Goal: Navigation & Orientation: Find specific page/section

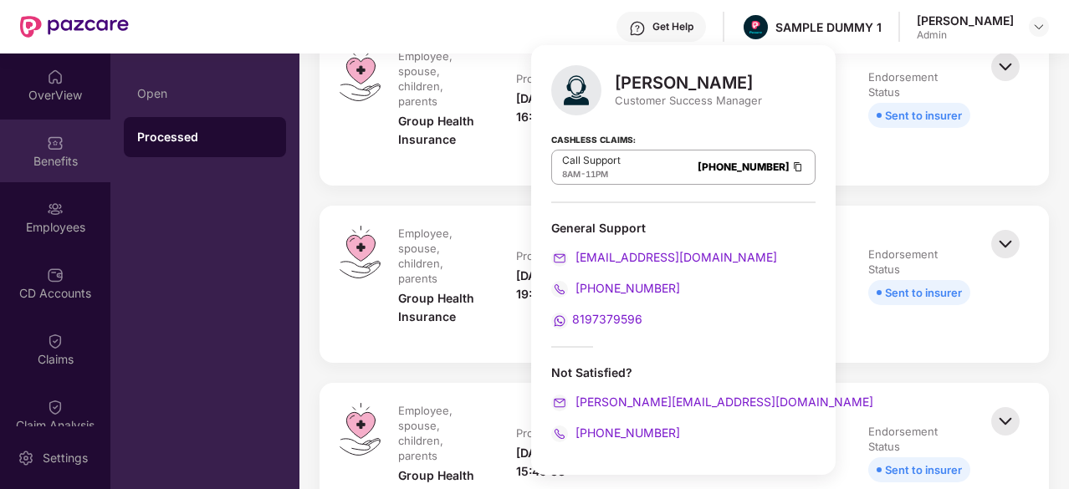
click at [47, 120] on div "Benefits" at bounding box center [55, 151] width 110 height 63
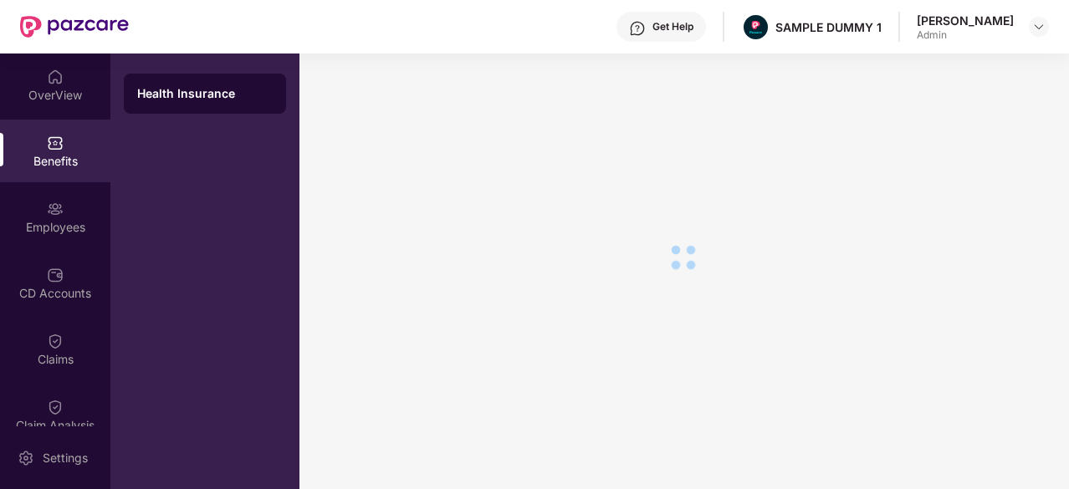
scroll to position [28, 0]
click at [47, 89] on div "OverView" at bounding box center [55, 95] width 110 height 17
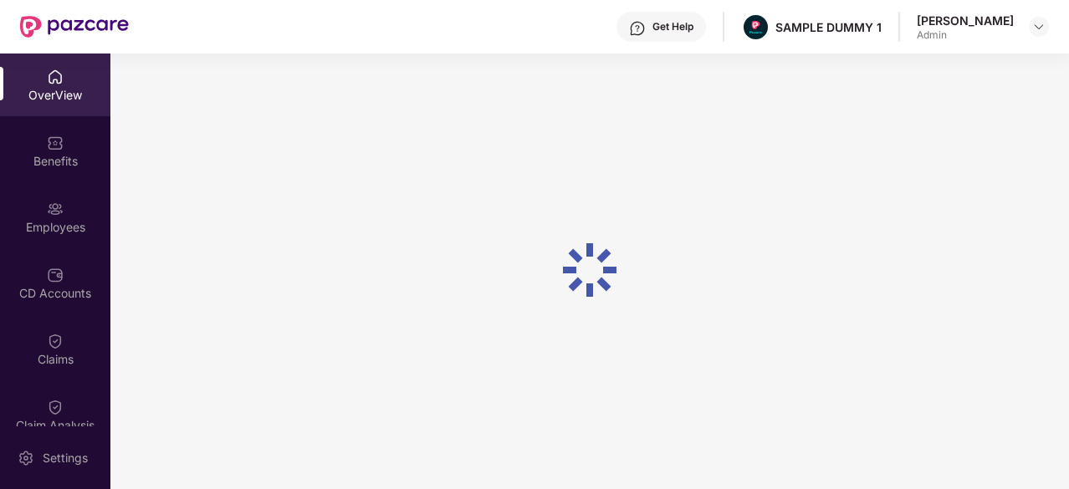
scroll to position [54, 0]
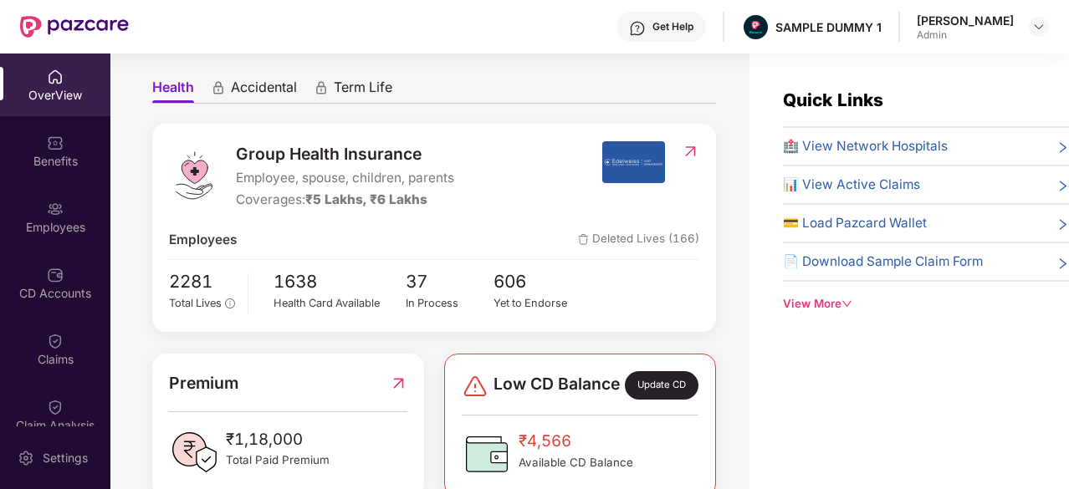
scroll to position [145, 0]
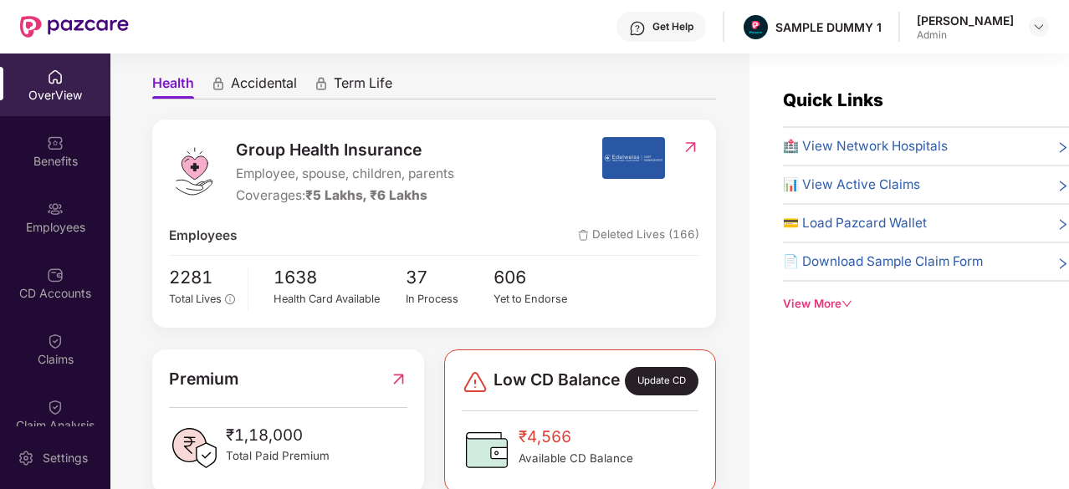
click at [868, 158] on div "🏥 View Network Hospitals 📊 View Active Claims 💳 Load Pazcard Wallet 📄 Download …" at bounding box center [926, 209] width 286 height 146
click at [851, 140] on span "🏥 View Network Hospitals" at bounding box center [865, 146] width 165 height 20
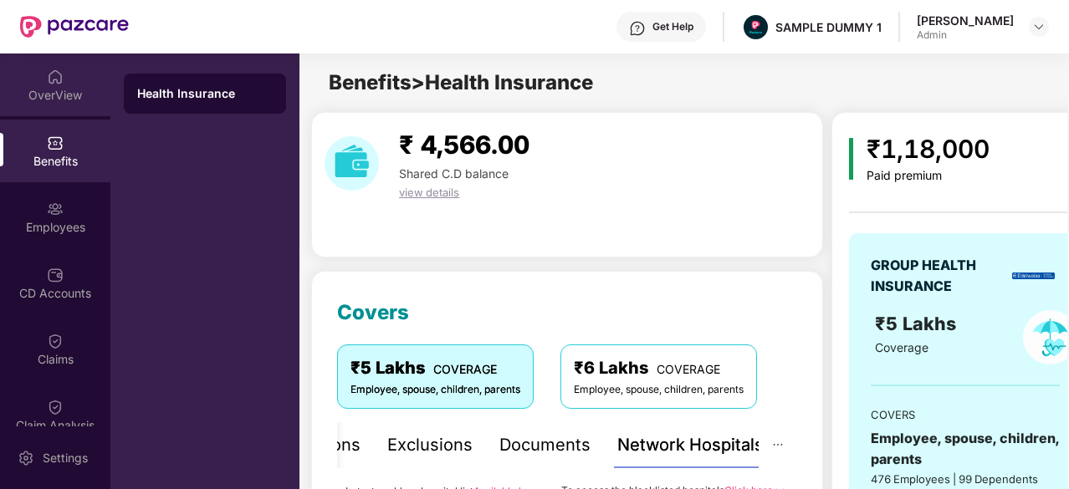
click at [31, 83] on div "OverView" at bounding box center [55, 85] width 110 height 63
